Goal: Information Seeking & Learning: Learn about a topic

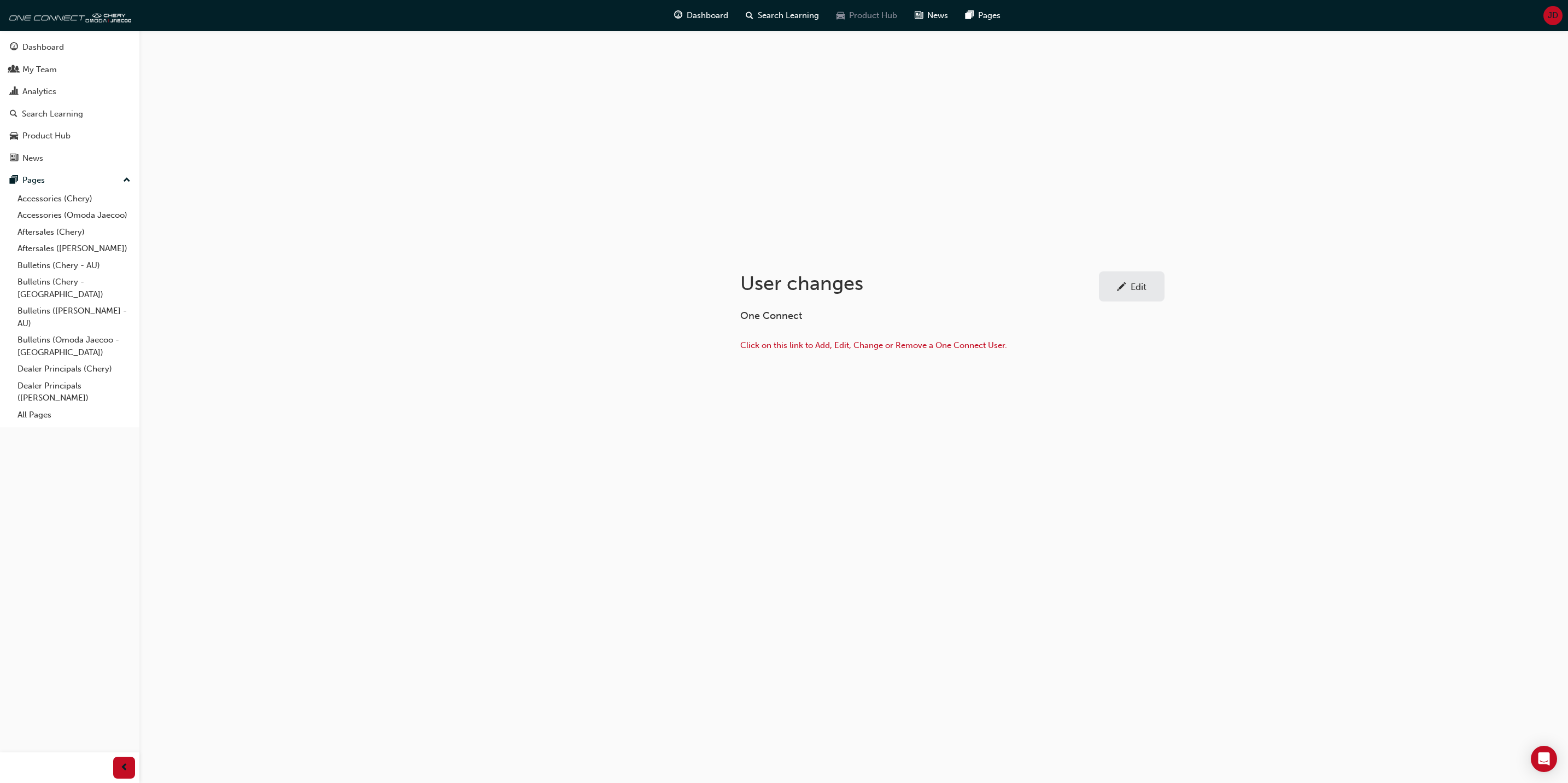
click at [856, 17] on span "Product Hub" at bounding box center [872, 15] width 48 height 13
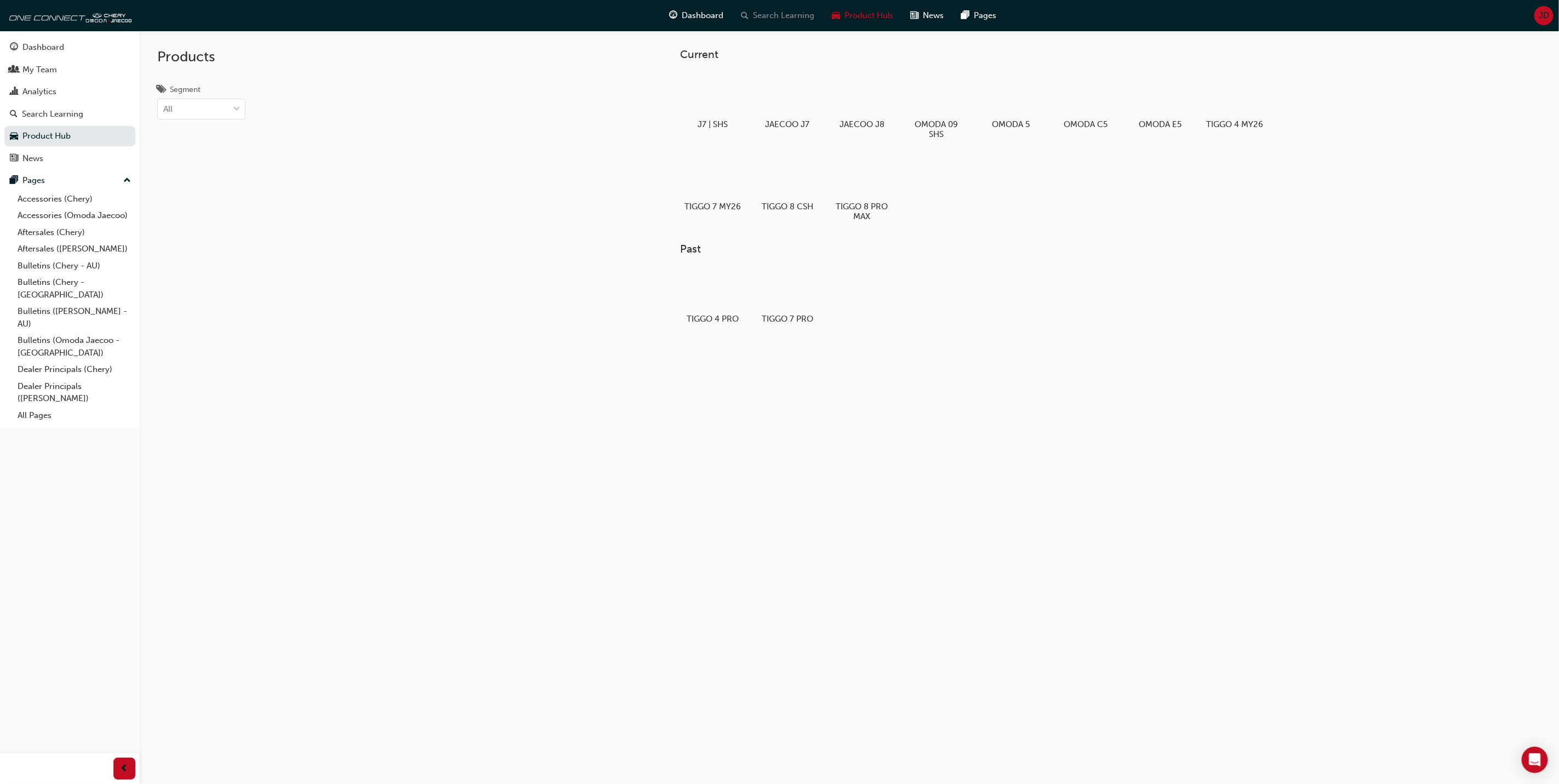
click at [780, 10] on span "Search Learning" at bounding box center [784, 15] width 61 height 13
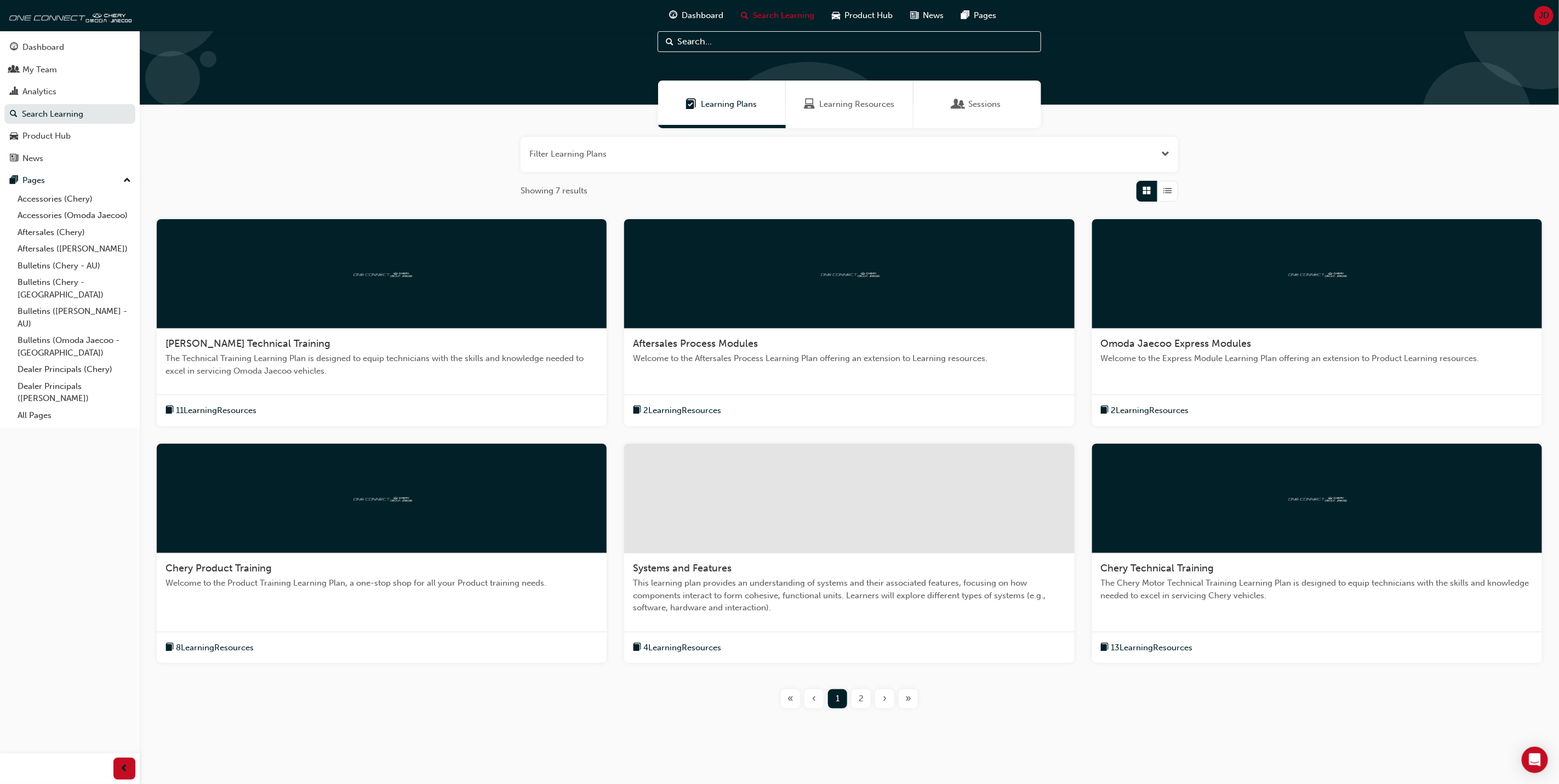
scroll to position [49, 0]
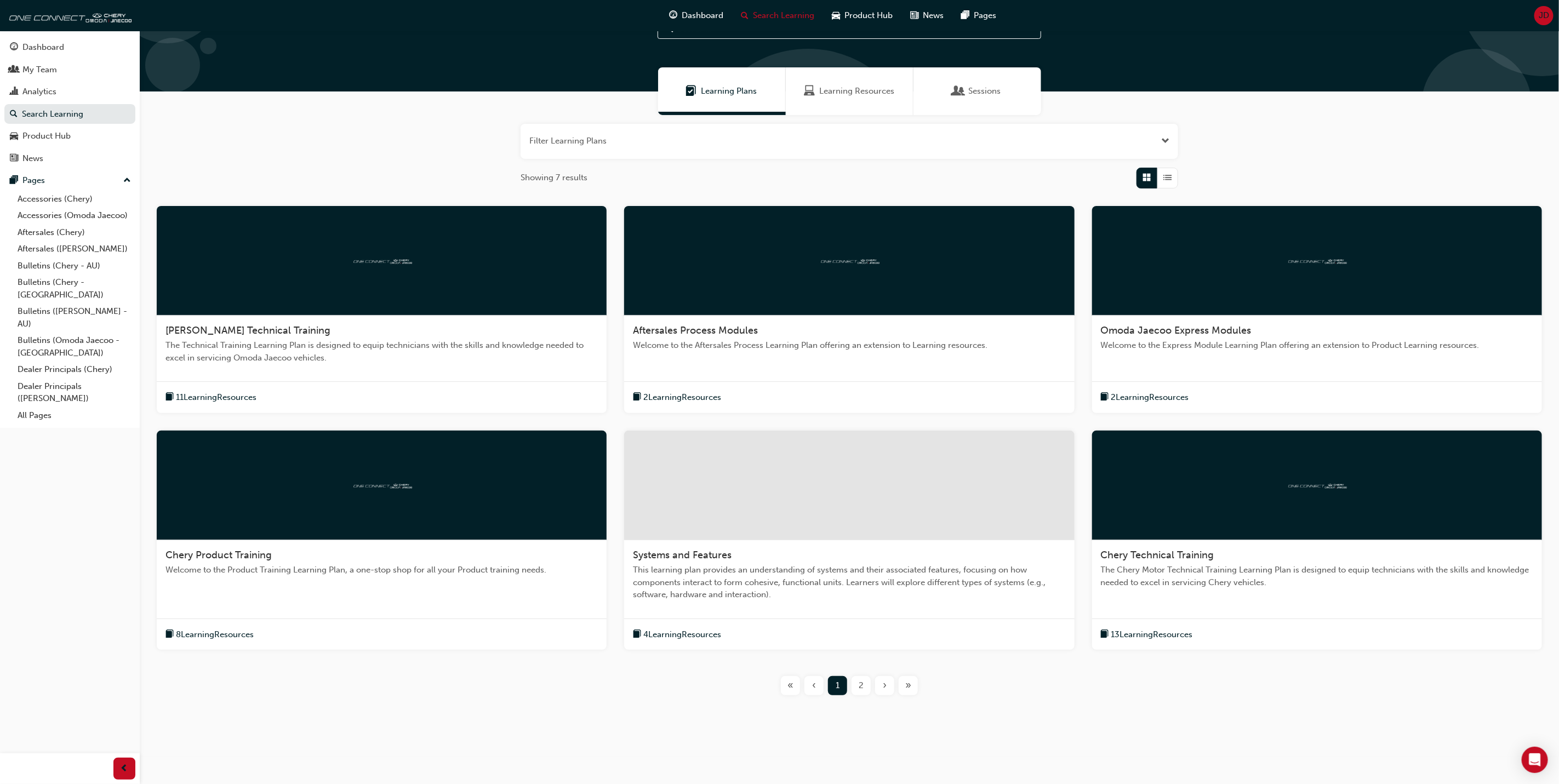
click at [247, 339] on span "The Technical Training Learning Plan is designed to equip technicians with the …" at bounding box center [381, 351] width 433 height 25
